Goal: Transaction & Acquisition: Purchase product/service

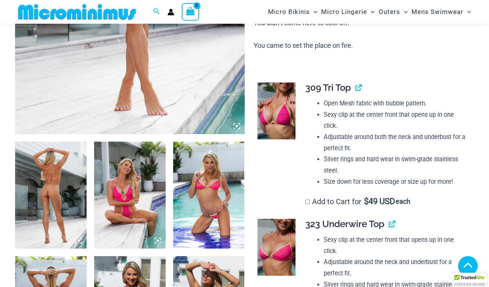
scroll to position [280, 0]
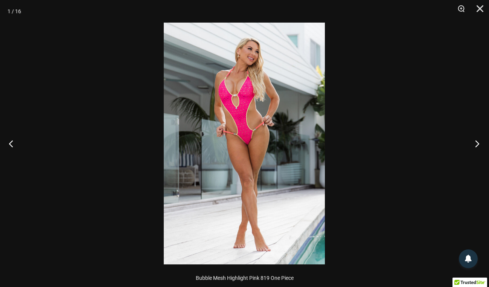
click at [476, 141] on button "Next" at bounding box center [475, 144] width 28 height 38
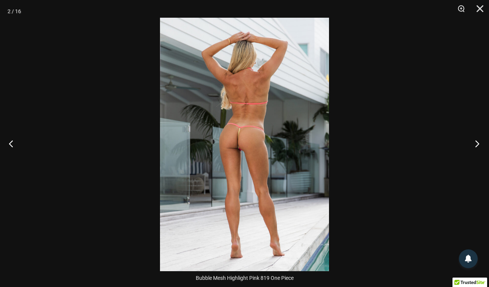
click at [477, 143] on button "Next" at bounding box center [475, 144] width 28 height 38
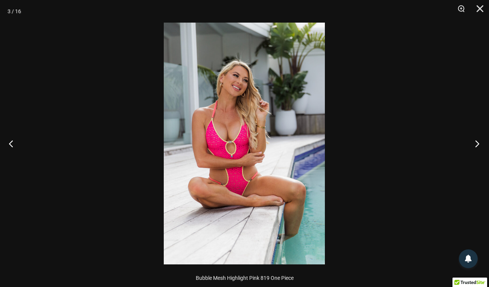
click at [477, 143] on button "Next" at bounding box center [475, 144] width 28 height 38
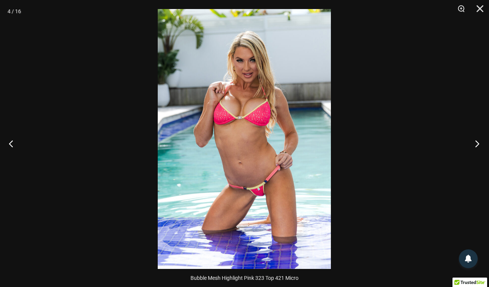
click at [475, 144] on button "Next" at bounding box center [475, 144] width 28 height 38
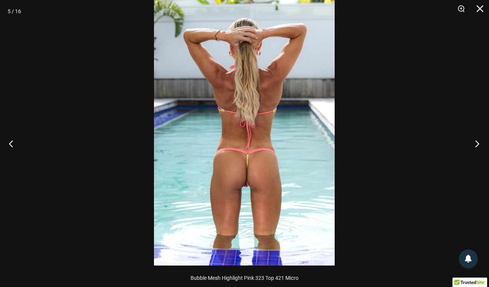
click at [477, 143] on button "Next" at bounding box center [475, 144] width 28 height 38
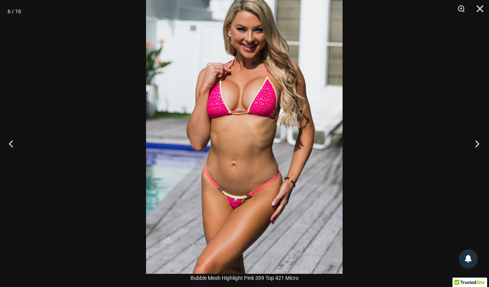
click at [477, 146] on button "Next" at bounding box center [475, 144] width 28 height 38
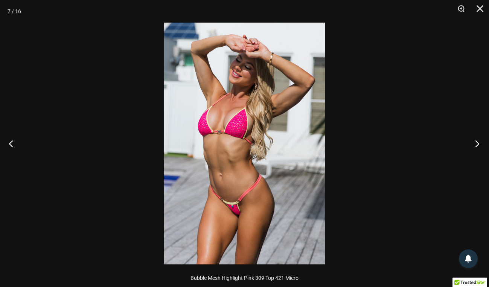
click at [477, 143] on button "Next" at bounding box center [475, 144] width 28 height 38
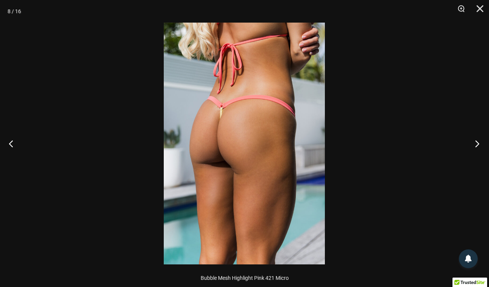
click at [474, 143] on button "Next" at bounding box center [475, 144] width 28 height 38
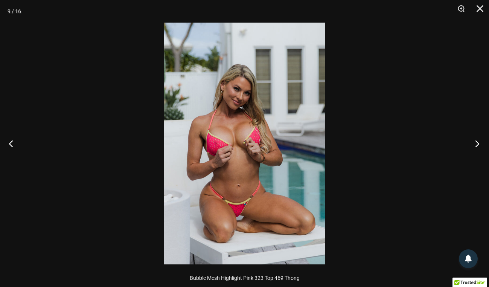
click at [474, 143] on button "Next" at bounding box center [475, 144] width 28 height 38
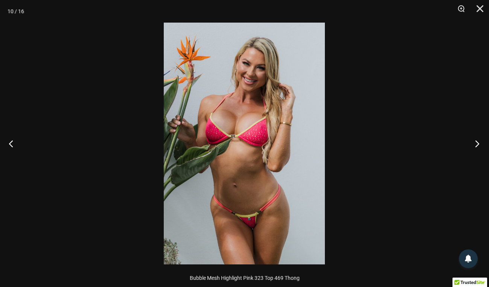
click at [474, 143] on button "Next" at bounding box center [475, 144] width 28 height 38
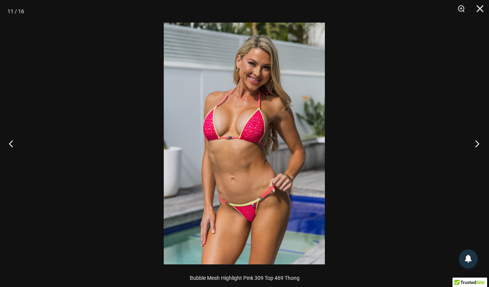
click at [474, 143] on button "Next" at bounding box center [475, 144] width 28 height 38
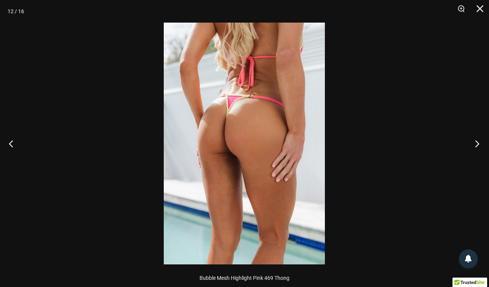
click at [474, 143] on button "Next" at bounding box center [475, 144] width 28 height 38
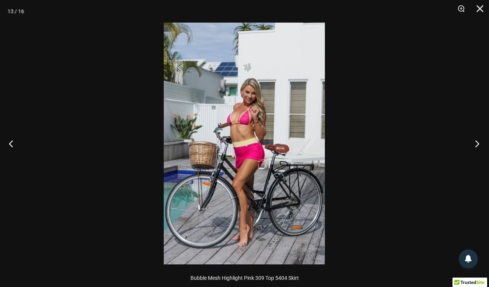
click at [474, 143] on button "Next" at bounding box center [475, 144] width 28 height 38
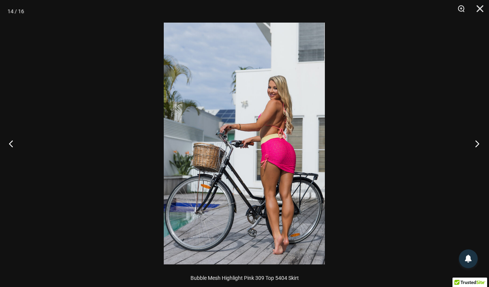
click at [474, 143] on button "Next" at bounding box center [475, 144] width 28 height 38
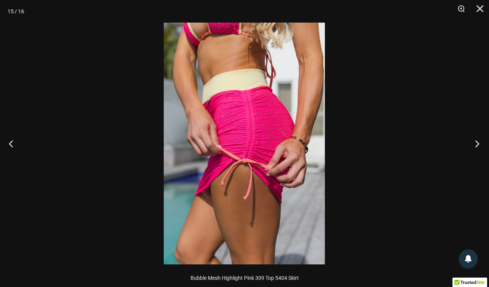
click at [474, 143] on button "Next" at bounding box center [475, 144] width 28 height 38
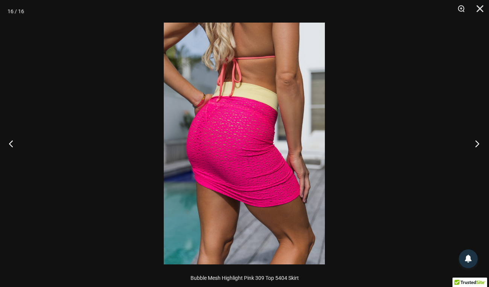
click at [474, 143] on button "Next" at bounding box center [475, 144] width 28 height 38
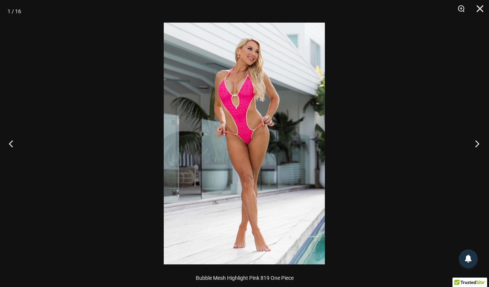
click at [474, 143] on button "Next" at bounding box center [475, 144] width 28 height 38
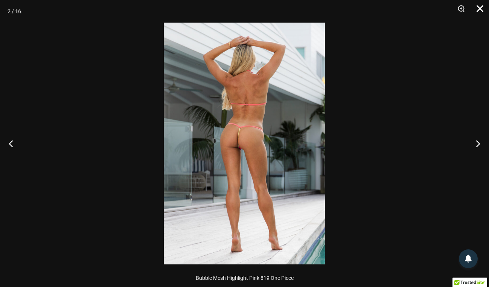
click at [479, 11] on button "Close" at bounding box center [477, 11] width 19 height 23
